Goal: Information Seeking & Learning: Understand process/instructions

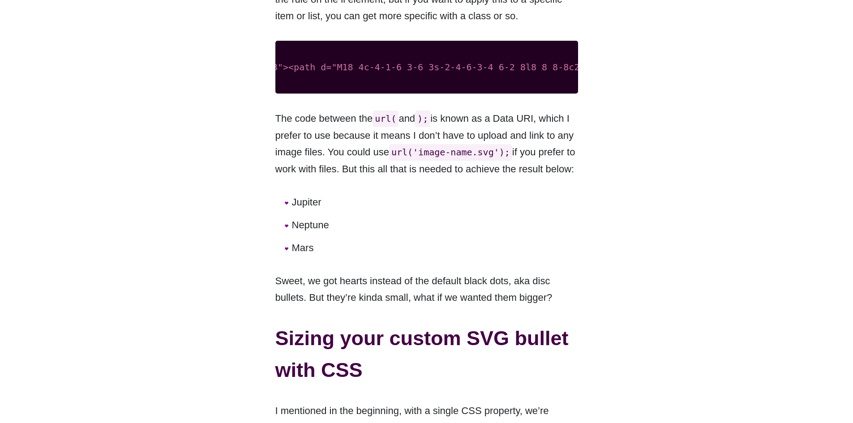
scroll to position [0, 702]
click at [331, 76] on pre "li { list-style-image : url ( 'data:image/svg+xml,<svg xmlns="[URL][DOMAIN_NAME…" at bounding box center [426, 67] width 303 height 53
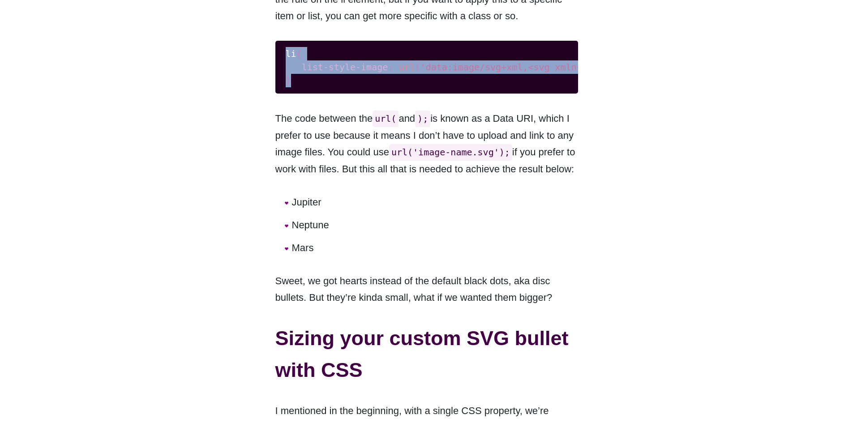
drag, startPoint x: 286, startPoint y: 54, endPoint x: 314, endPoint y: 81, distance: 38.6
click at [314, 81] on code "li { list-style-image : url ( 'data:image/svg+xml,<svg xmlns="[URL][DOMAIN_NAME…" at bounding box center [427, 67] width 282 height 40
copy code "li { list-style-image : url ( 'data:image/svg+xml,<svg xmlns="[URL][DOMAIN_NAME…"
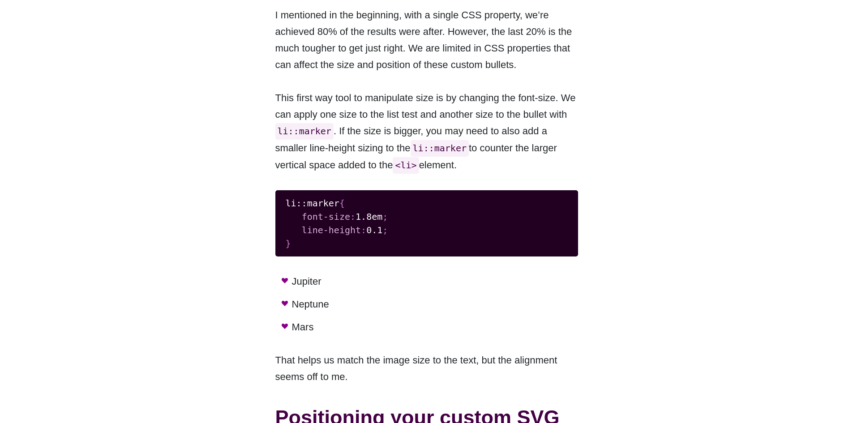
scroll to position [1339, 0]
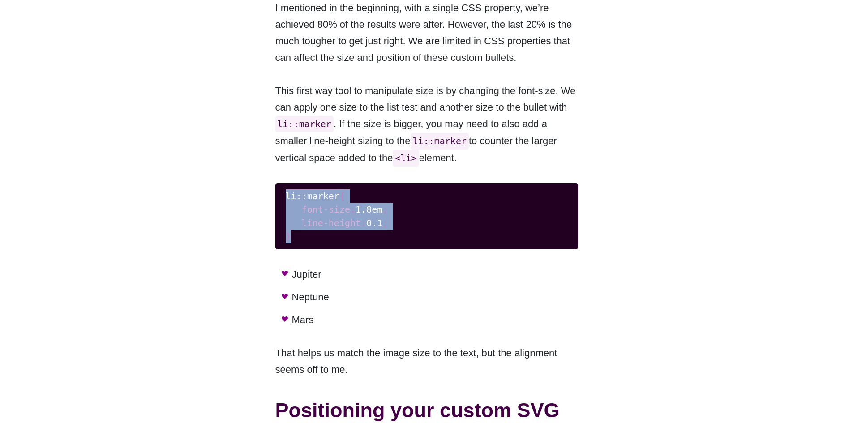
drag, startPoint x: 294, startPoint y: 250, endPoint x: 278, endPoint y: 205, distance: 48.0
click at [278, 205] on pre "li::marker { font-size : 1.8em ; line-height : 0.1 ; }" at bounding box center [426, 216] width 303 height 66
copy code "li::marker { font-size : 1.8em ; line-height : 0.1 ; }"
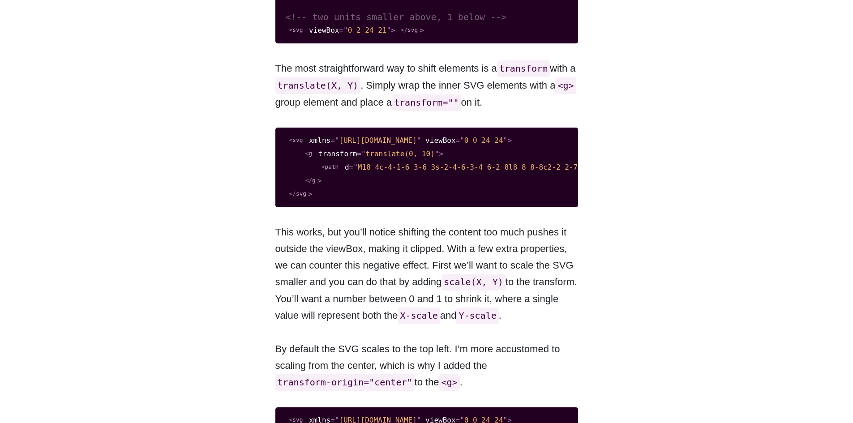
scroll to position [2682, 0]
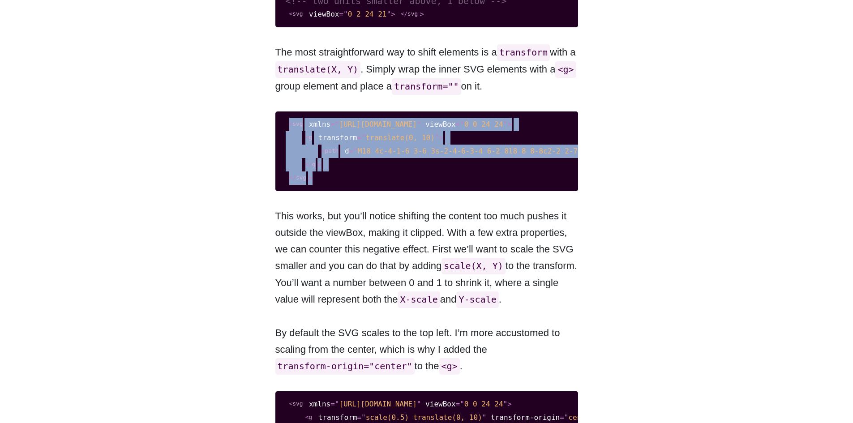
drag, startPoint x: 314, startPoint y: 194, endPoint x: 269, endPoint y: 138, distance: 72.3
copy code "< svg xmlns = " [URL][DOMAIN_NAME] " viewBox = " 0 0 24 24 " > < g transform = …"
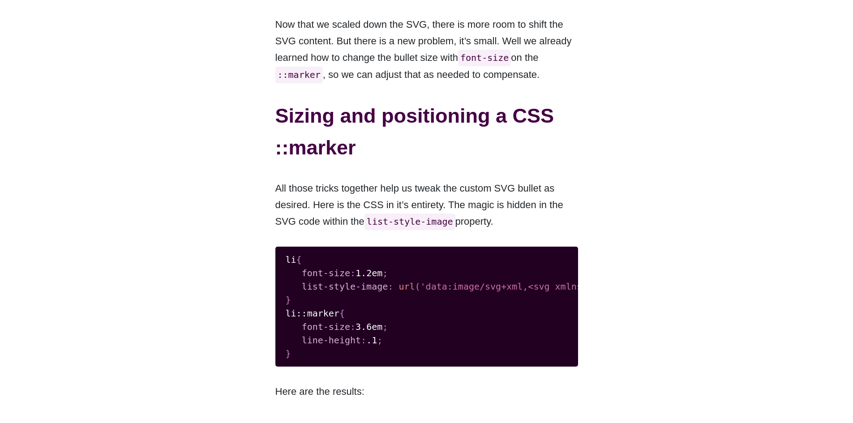
scroll to position [3040, 0]
